Goal: Information Seeking & Learning: Check status

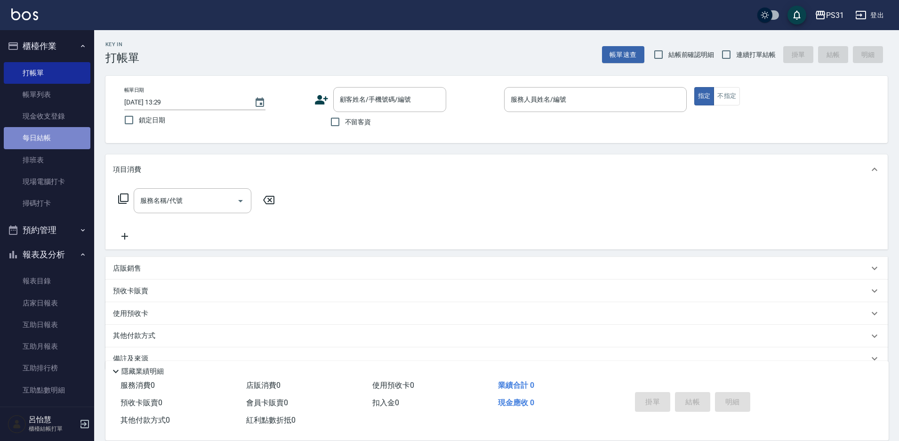
click at [56, 134] on link "每日結帳" at bounding box center [47, 138] width 87 height 22
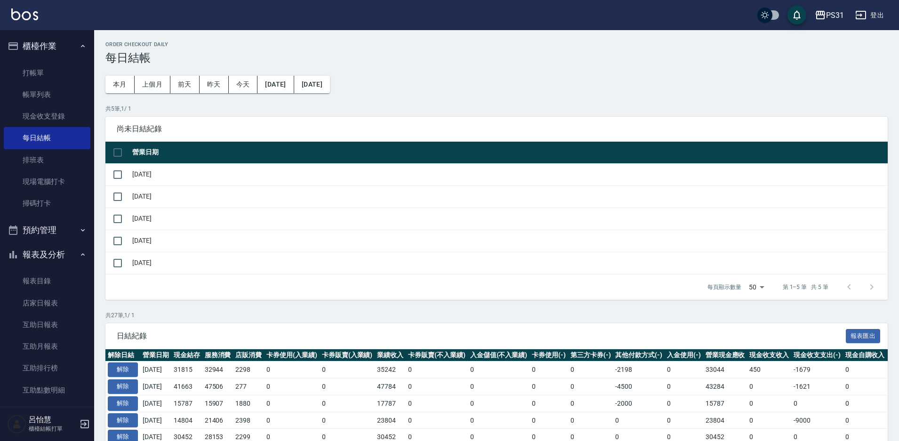
click at [113, 152] on input "checkbox" at bounding box center [118, 153] width 20 height 20
checkbox input "true"
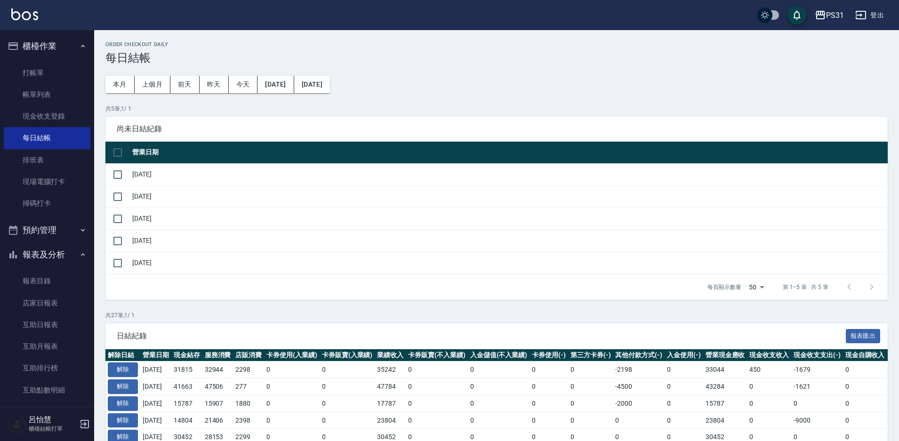
checkbox input "true"
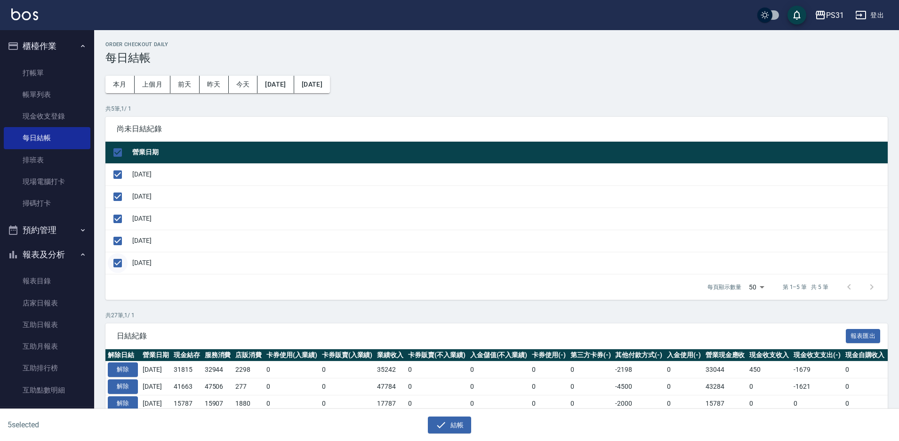
click at [113, 264] on input "checkbox" at bounding box center [118, 263] width 20 height 20
checkbox input "false"
click at [438, 424] on icon "button" at bounding box center [441, 424] width 11 height 11
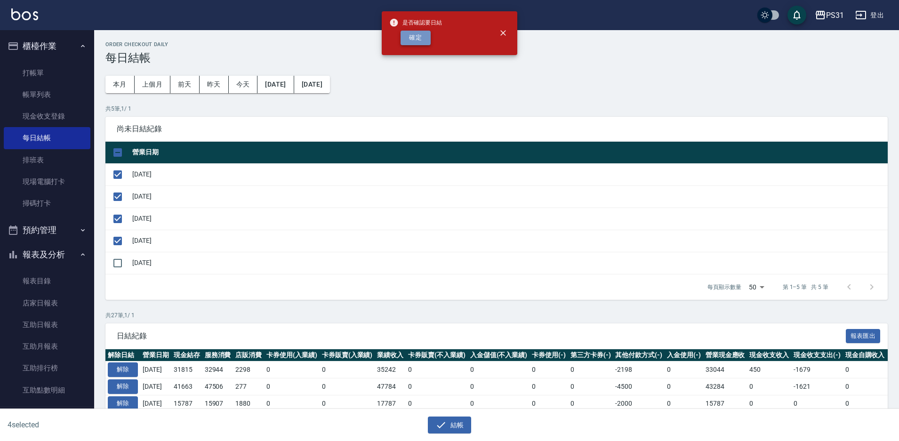
click at [428, 40] on button "確定" at bounding box center [416, 38] width 30 height 15
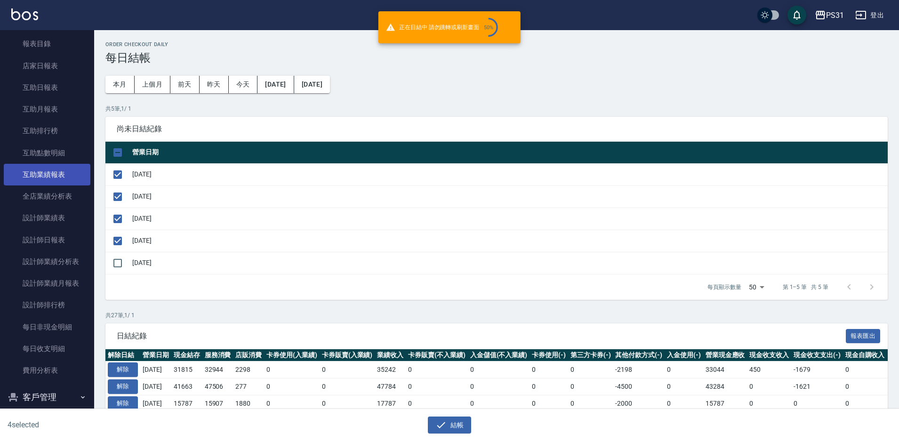
scroll to position [282, 0]
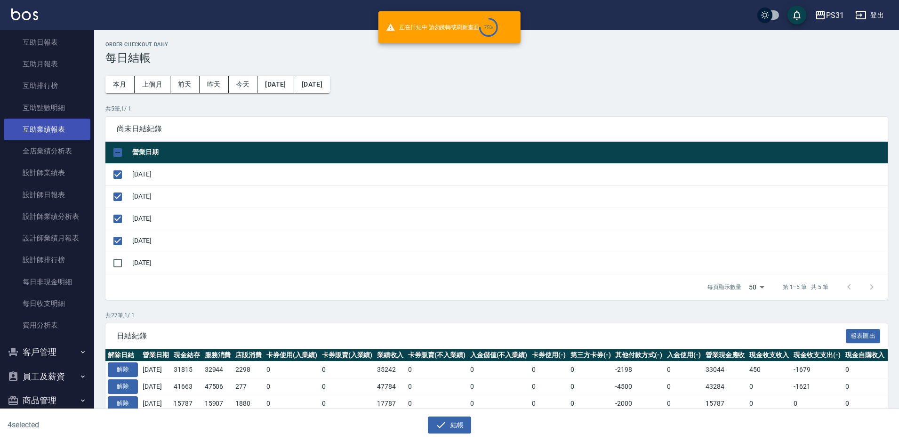
checkbox input "false"
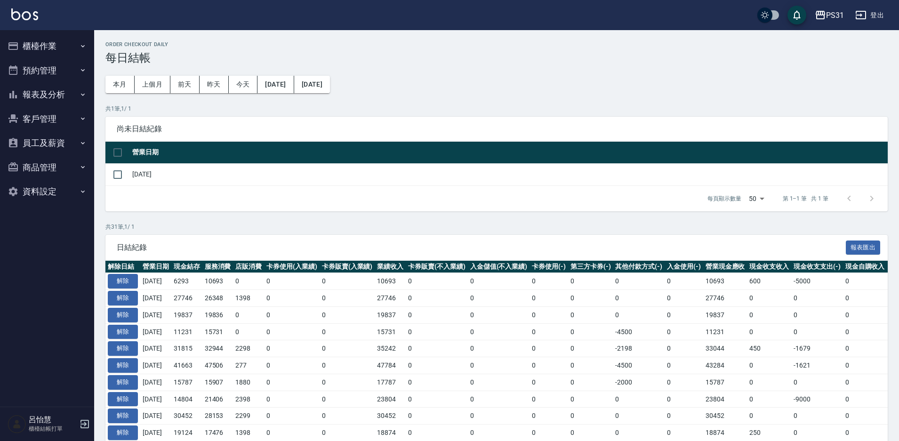
click at [45, 86] on button "報表及分析" at bounding box center [47, 94] width 87 height 24
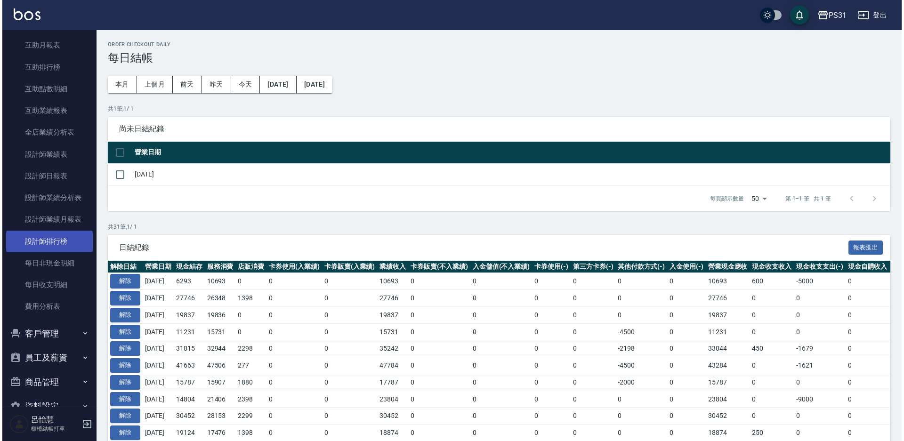
scroll to position [164, 0]
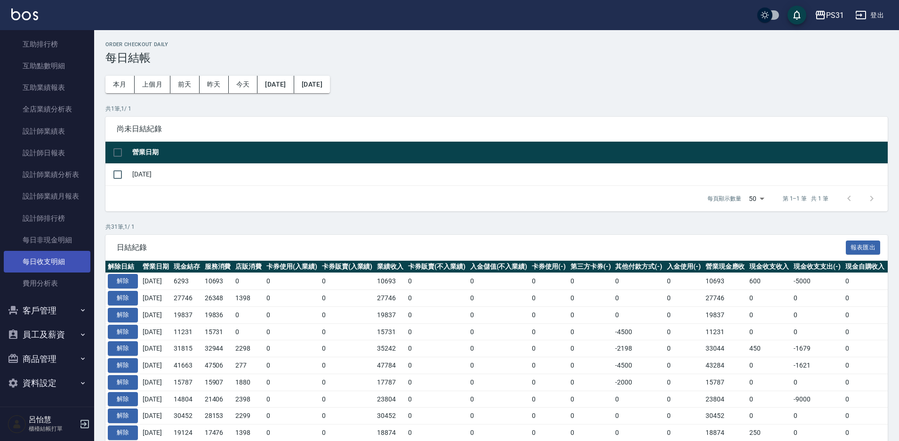
click at [57, 262] on link "每日收支明細" at bounding box center [47, 262] width 87 height 22
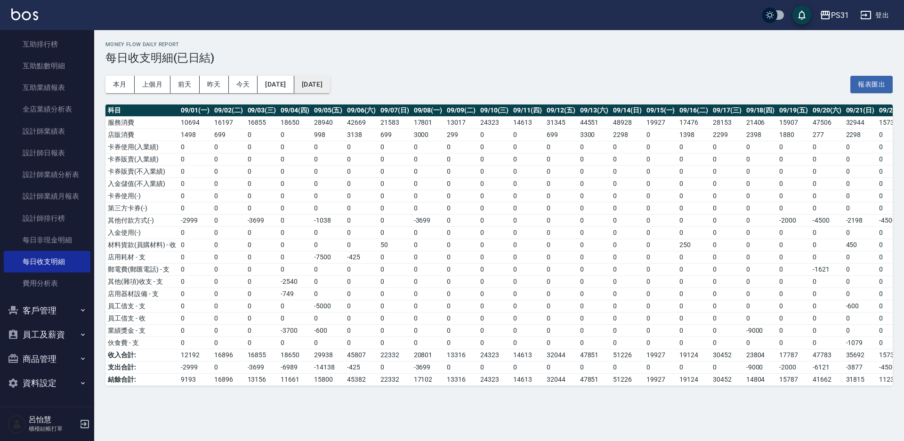
click at [310, 80] on button "[DATE]" at bounding box center [312, 84] width 36 height 17
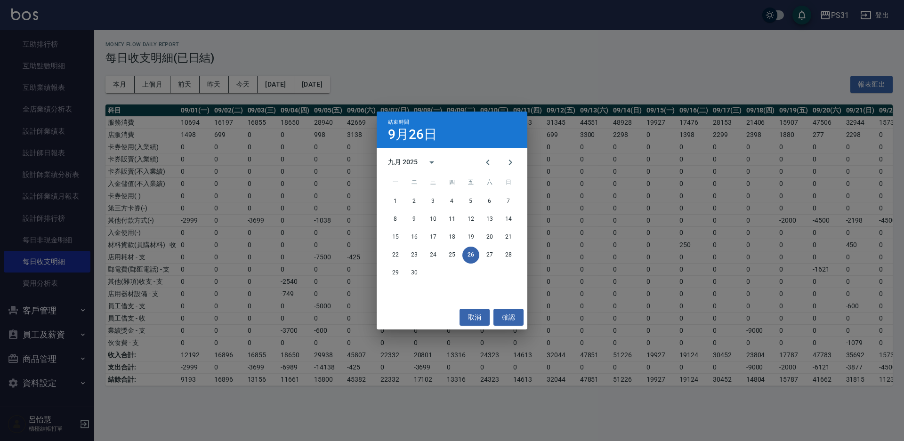
click at [287, 84] on div "結束時間 [DATE] 九月 2025 一 二 三 四 五 六 日 1 2 3 4 5 6 7 8 9 10 11 12 13 14 15 16 17 18 …" at bounding box center [452, 220] width 904 height 441
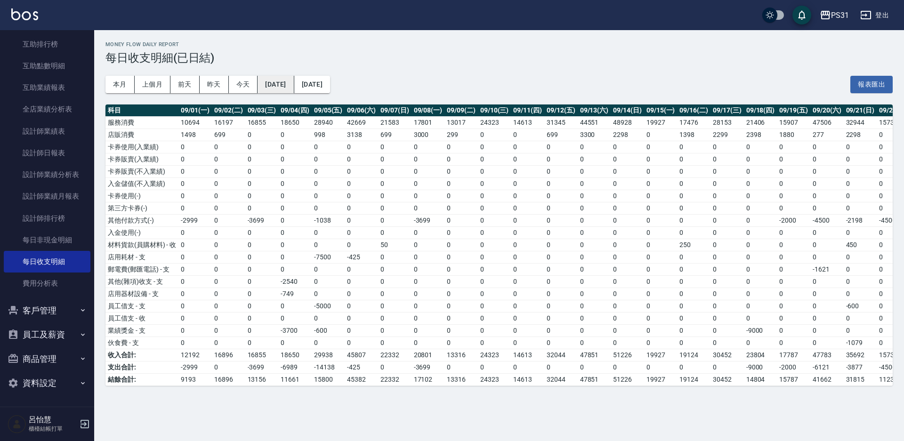
click at [288, 84] on button "[DATE]" at bounding box center [276, 84] width 36 height 17
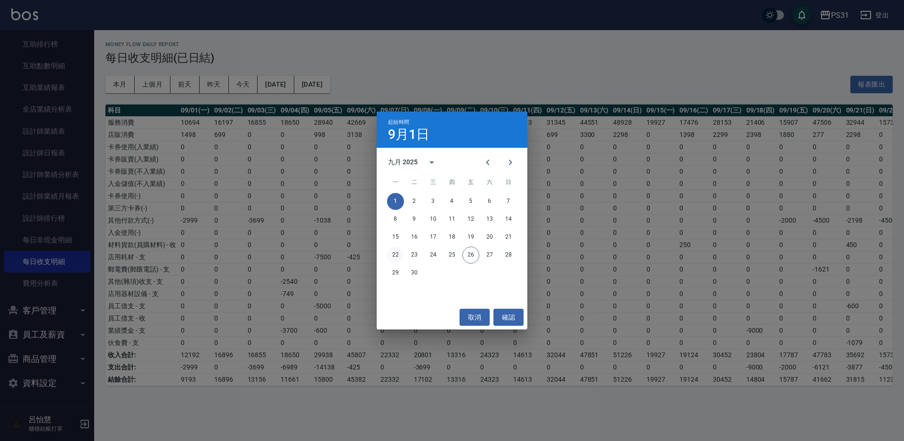
click at [389, 251] on button "22" at bounding box center [395, 255] width 17 height 17
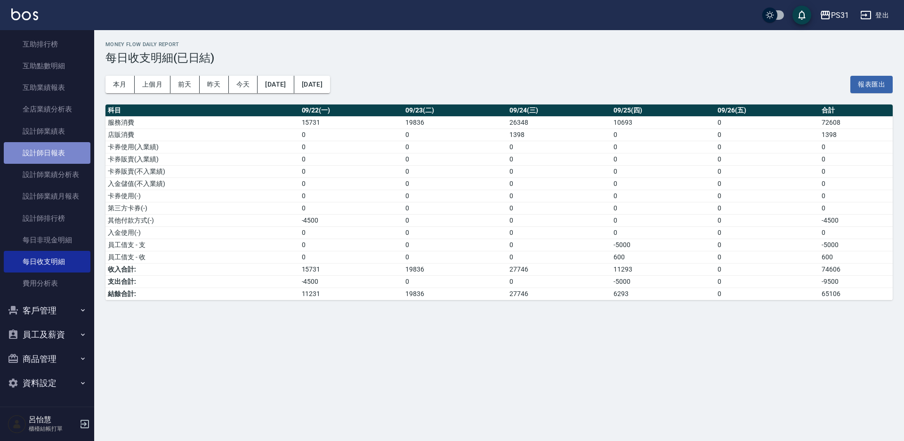
click at [50, 156] on link "設計師日報表" at bounding box center [47, 153] width 87 height 22
